Goal: Communication & Community: Answer question/provide support

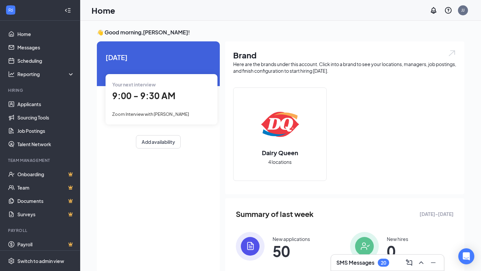
click at [166, 109] on div "Your next interview 9:00 - 9:30 AM Zoom Interview with [PERSON_NAME]" at bounding box center [162, 99] width 112 height 50
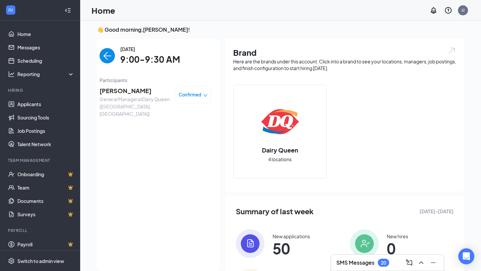
click at [136, 92] on span "[PERSON_NAME]" at bounding box center [135, 90] width 70 height 9
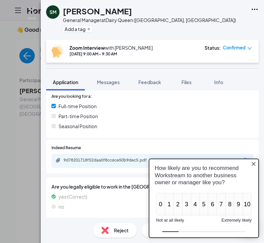
click at [252, 163] on icon "Close button" at bounding box center [253, 163] width 5 height 5
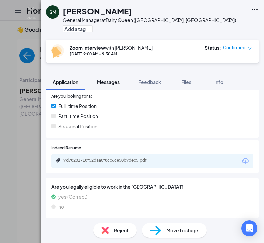
click at [111, 85] on span "Messages" at bounding box center [108, 82] width 23 height 6
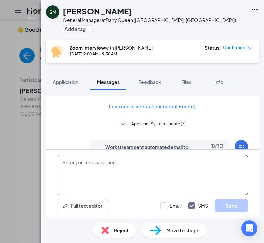
click at [108, 174] on textarea at bounding box center [152, 175] width 191 height 40
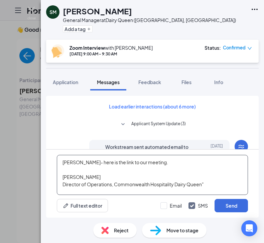
click at [176, 186] on textarea "[PERSON_NAME]- here is the link to our meeting. [PERSON_NAME] Director of Opera…" at bounding box center [152, 175] width 191 height 40
click at [217, 186] on textarea "[PERSON_NAME]- here is the link to our meeting. [PERSON_NAME] Director of Opera…" at bounding box center [152, 175] width 191 height 40
paste textarea "[URL][DOMAIN_NAME]"
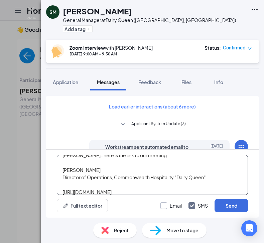
type textarea "[PERSON_NAME]- here is the link to our meeting. [PERSON_NAME] Director of Opera…"
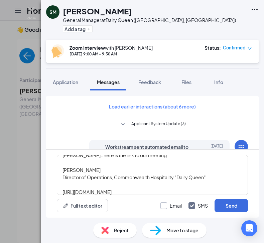
click at [165, 205] on input "Email" at bounding box center [170, 206] width 21 height 7
checkbox input "true"
click at [227, 209] on button "Send" at bounding box center [231, 205] width 33 height 13
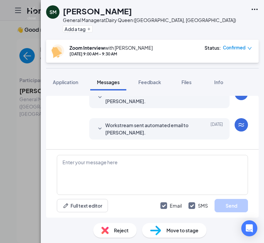
scroll to position [200, 0]
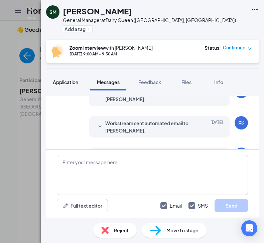
click at [68, 79] on button "Application" at bounding box center [65, 82] width 39 height 17
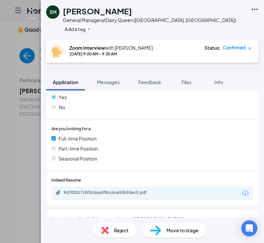
scroll to position [113, 0]
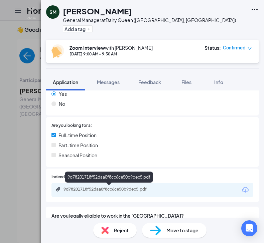
click at [107, 190] on div "9d78201718f52daa0f8cc6ce50b9dec5.pdf" at bounding box center [111, 189] width 94 height 5
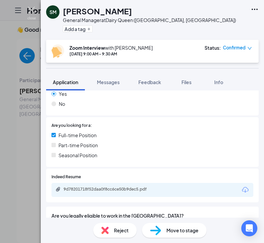
click at [31, 9] on img at bounding box center [31, 13] width 8 height 13
